Goal: Task Accomplishment & Management: Use online tool/utility

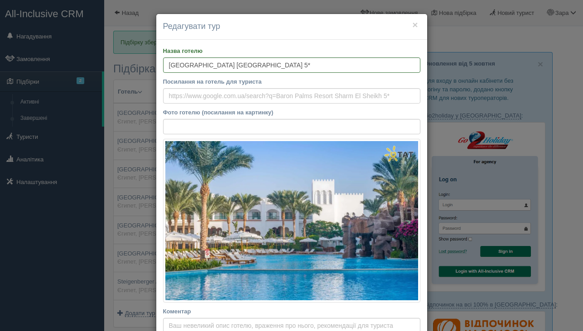
scroll to position [56, 0]
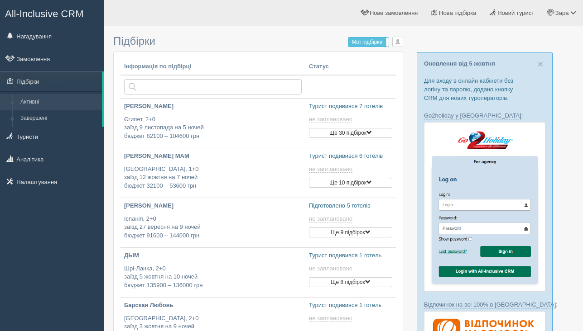
type input "[DATE] 13:25"
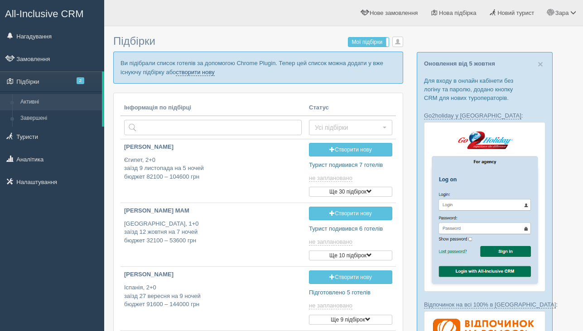
click at [207, 74] on link "створити нову" at bounding box center [195, 72] width 38 height 7
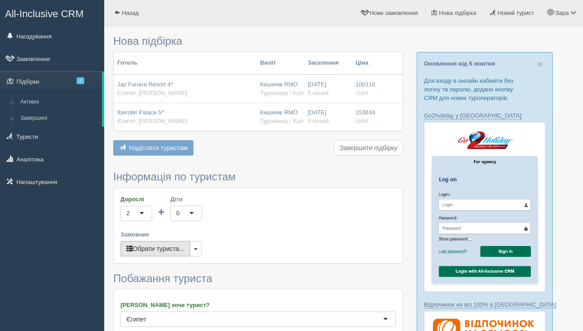
click at [160, 252] on button "Обрати туриста..." at bounding box center [155, 248] width 70 height 15
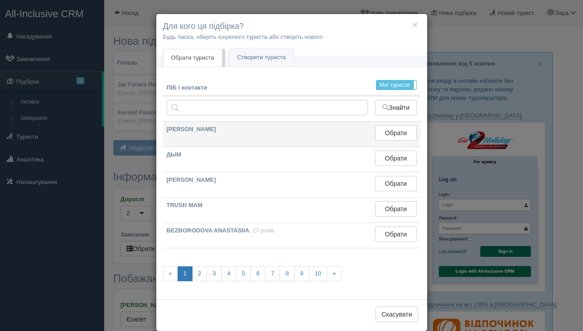
click at [393, 144] on td "Обрати Обрано" at bounding box center [395, 134] width 48 height 25
click at [391, 133] on button "Обрати" at bounding box center [395, 132] width 41 height 15
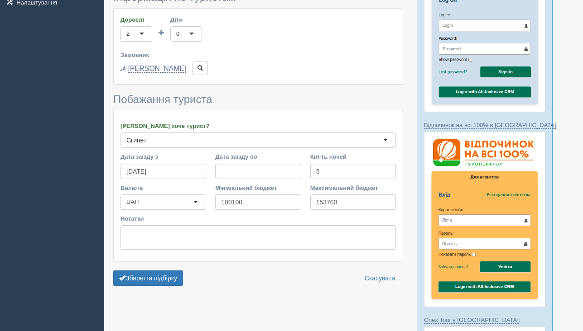
scroll to position [224, 0]
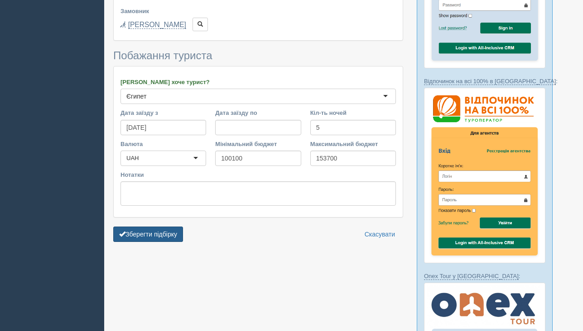
click at [158, 235] on button "Зберегти підбірку" at bounding box center [148, 234] width 70 height 15
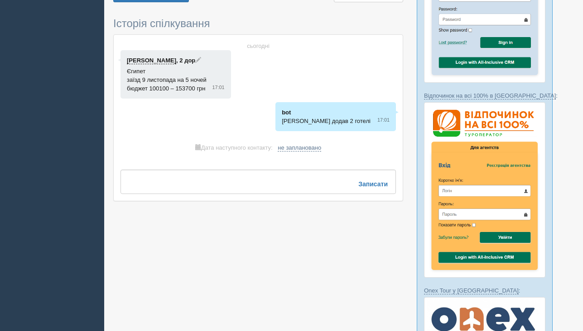
scroll to position [97, 0]
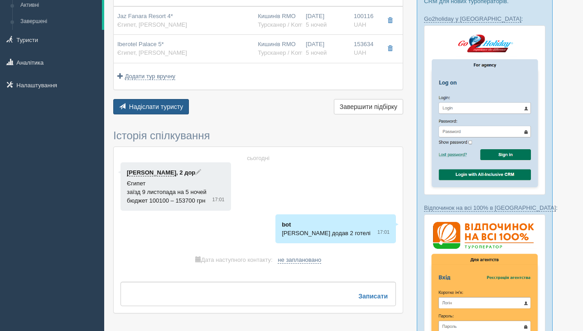
click at [175, 108] on span "Надіслати туристу" at bounding box center [156, 106] width 54 height 7
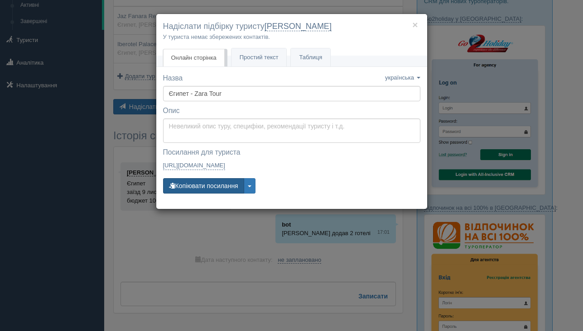
click at [189, 191] on button "Копіювати посилання" at bounding box center [203, 185] width 81 height 15
